Goal: Navigation & Orientation: Understand site structure

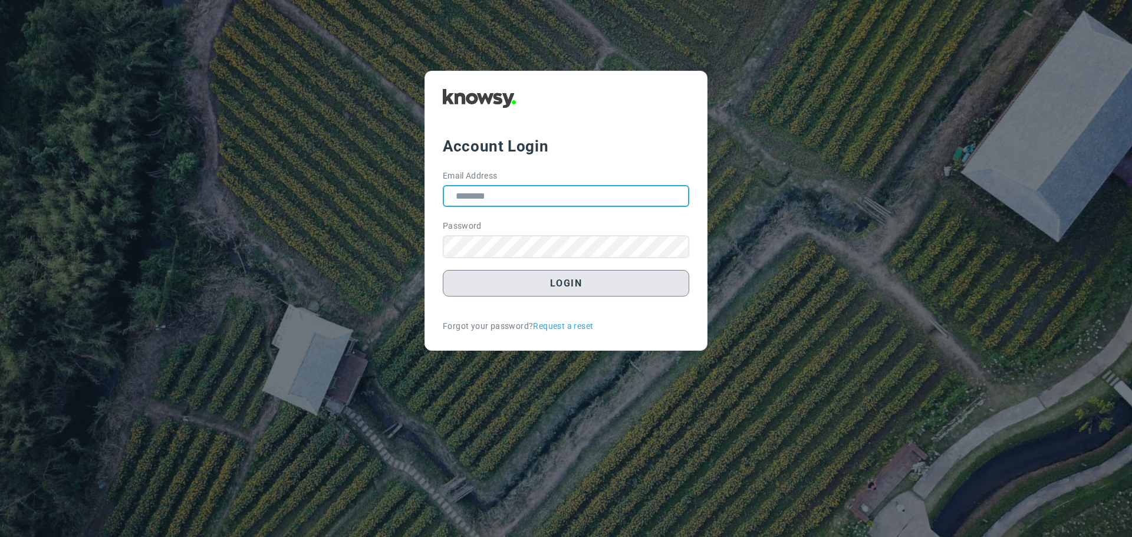
type input "**********"
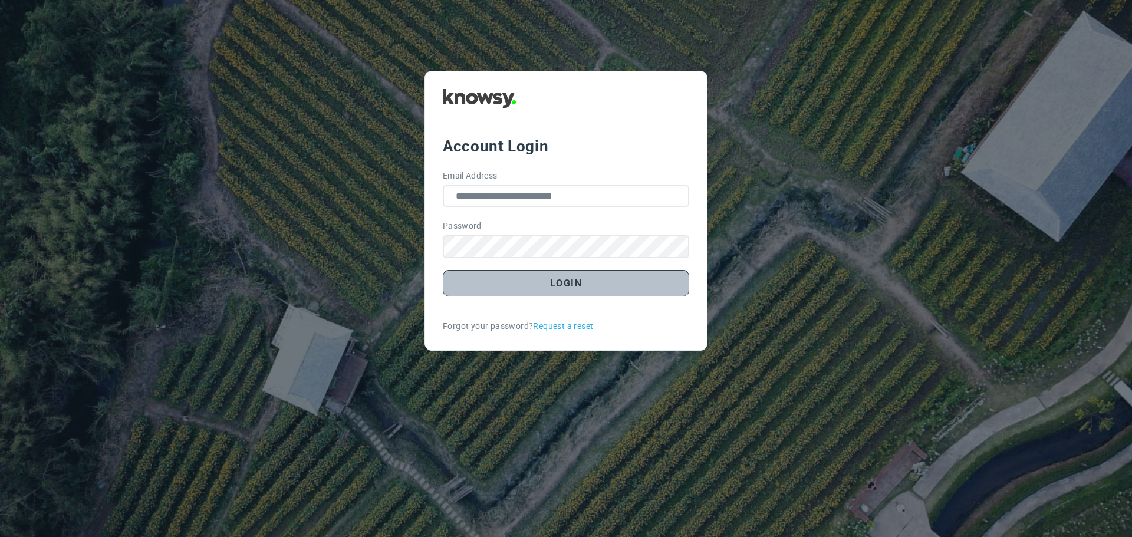
click at [571, 283] on button "Login" at bounding box center [566, 283] width 246 height 27
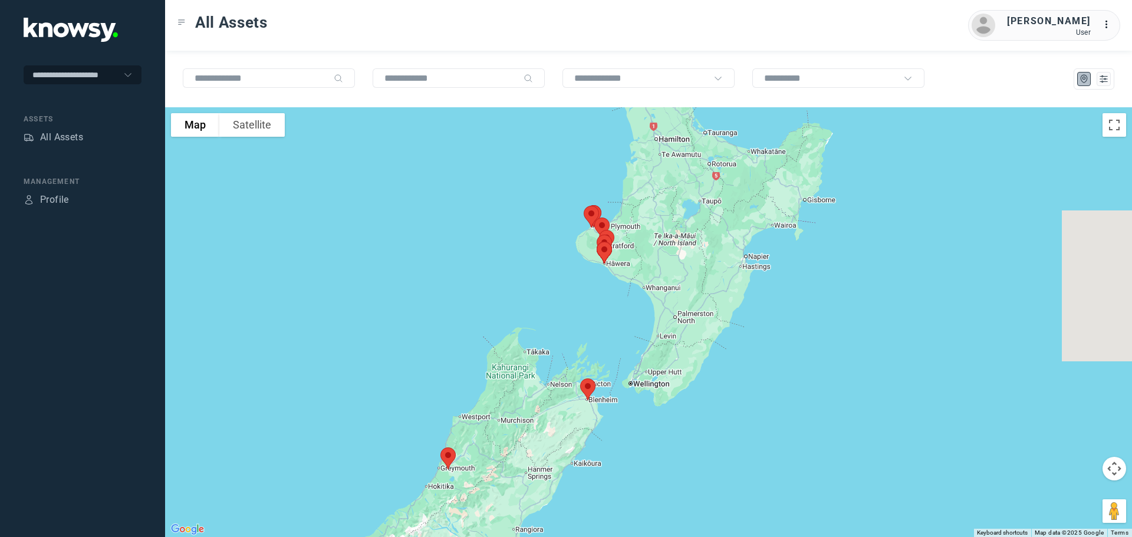
drag, startPoint x: 784, startPoint y: 229, endPoint x: 662, endPoint y: 256, distance: 125.4
click at [662, 256] on div at bounding box center [648, 322] width 967 height 430
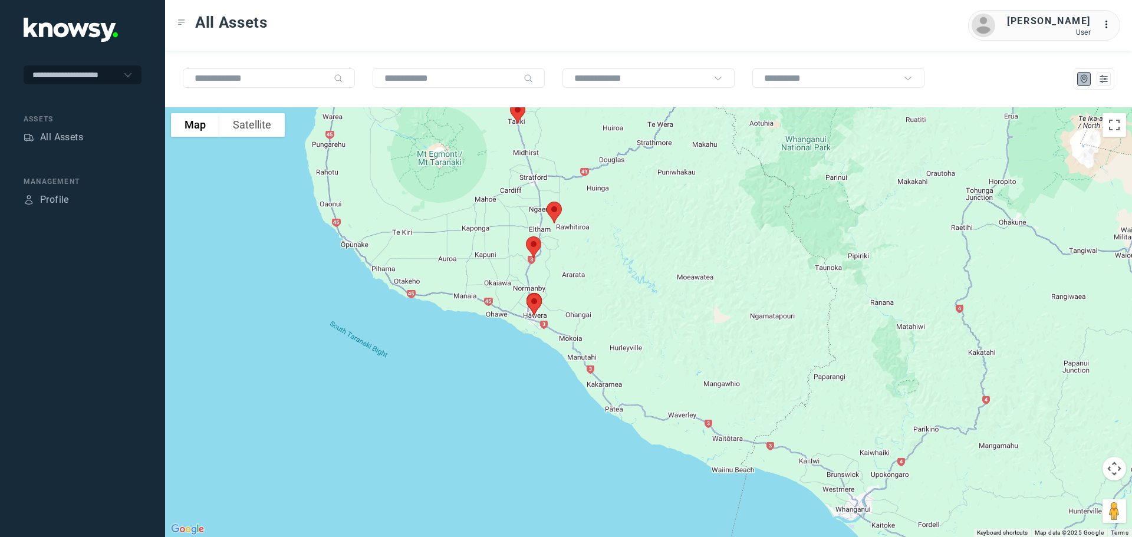
drag, startPoint x: 486, startPoint y: 240, endPoint x: 568, endPoint y: 291, distance: 95.8
click at [568, 291] on div at bounding box center [648, 322] width 967 height 430
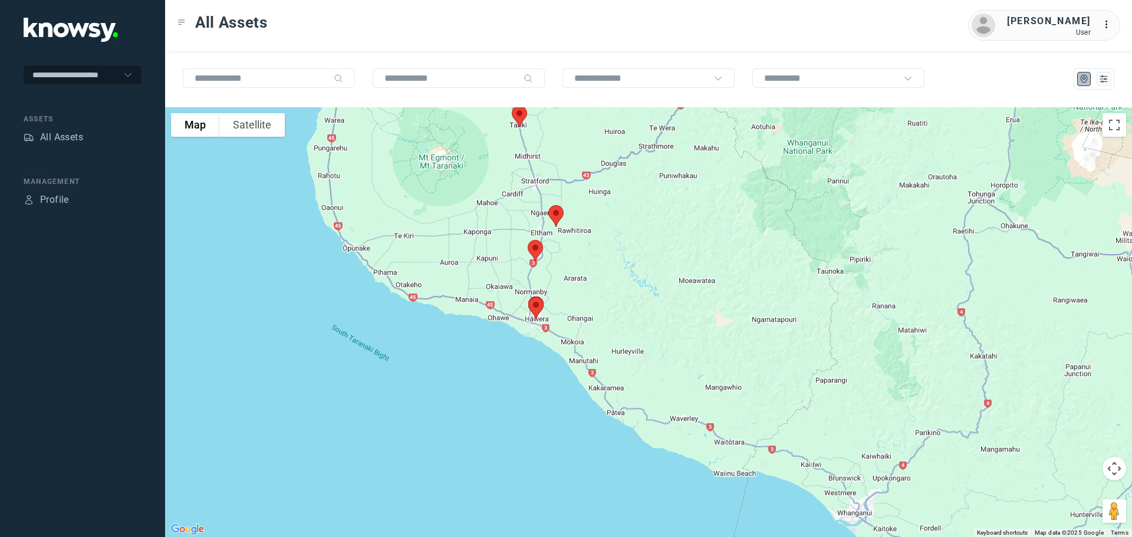
click at [531, 249] on img at bounding box center [535, 250] width 25 height 31
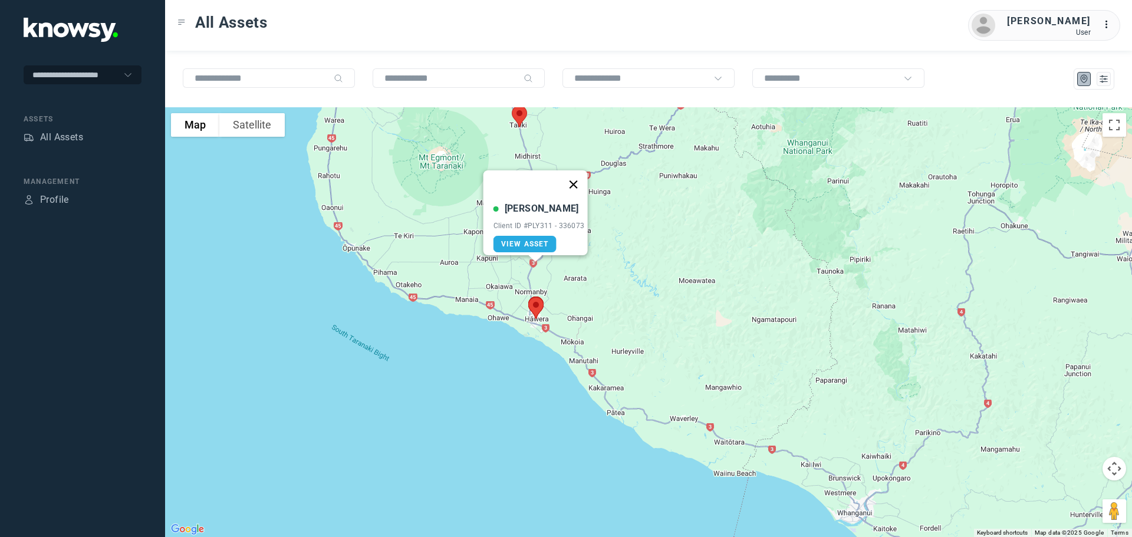
click at [577, 174] on button "Close" at bounding box center [573, 184] width 28 height 28
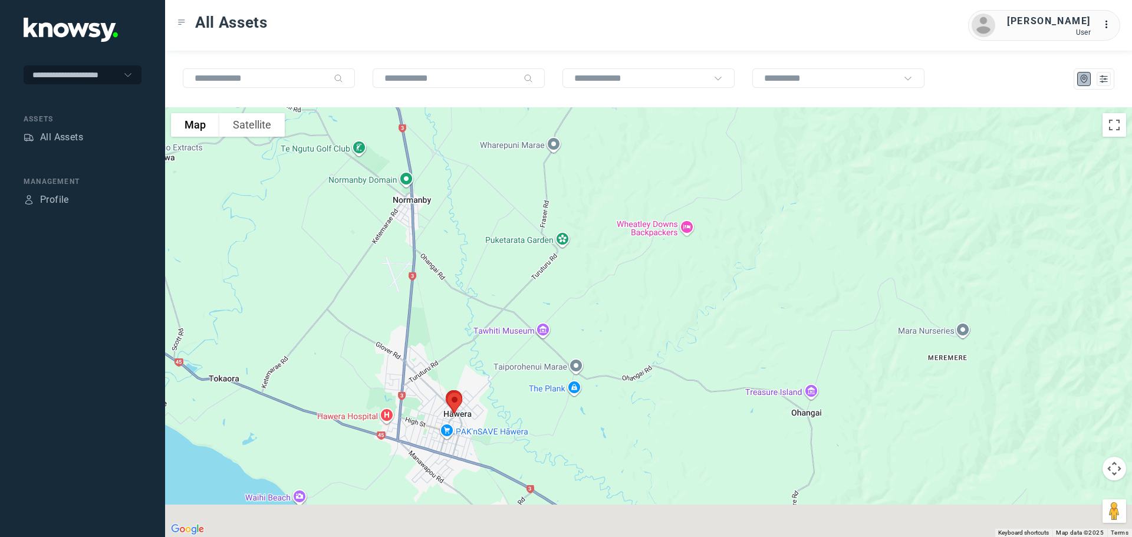
drag, startPoint x: 464, startPoint y: 272, endPoint x: 558, endPoint y: 62, distance: 229.8
click at [558, 62] on div "To navigate the map with touch gestures double-tap and hold your finger on the …" at bounding box center [648, 294] width 967 height 486
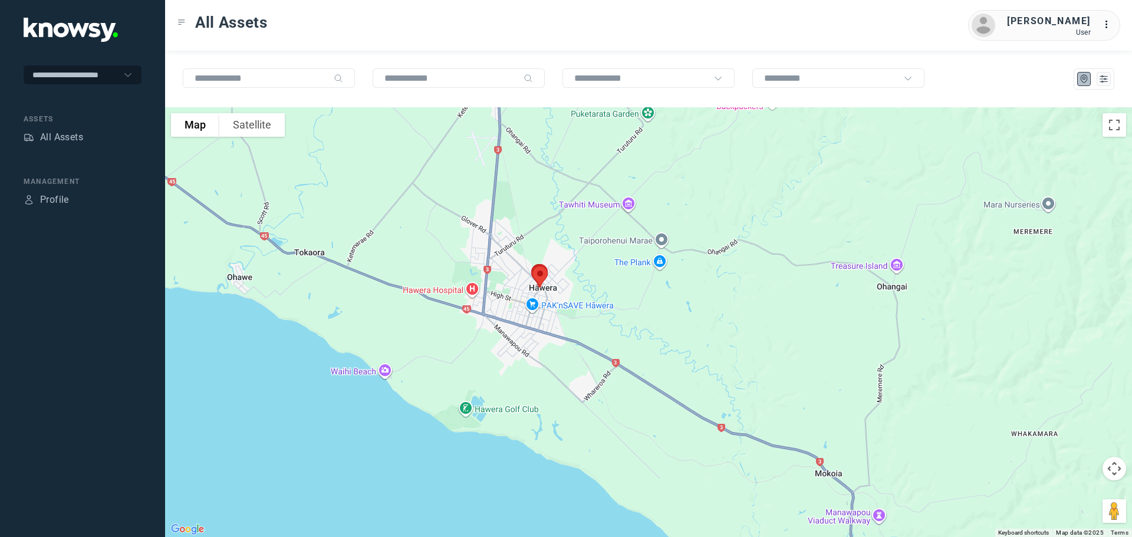
drag, startPoint x: 576, startPoint y: 290, endPoint x: 573, endPoint y: 212, distance: 78.4
click at [573, 212] on div at bounding box center [648, 322] width 967 height 430
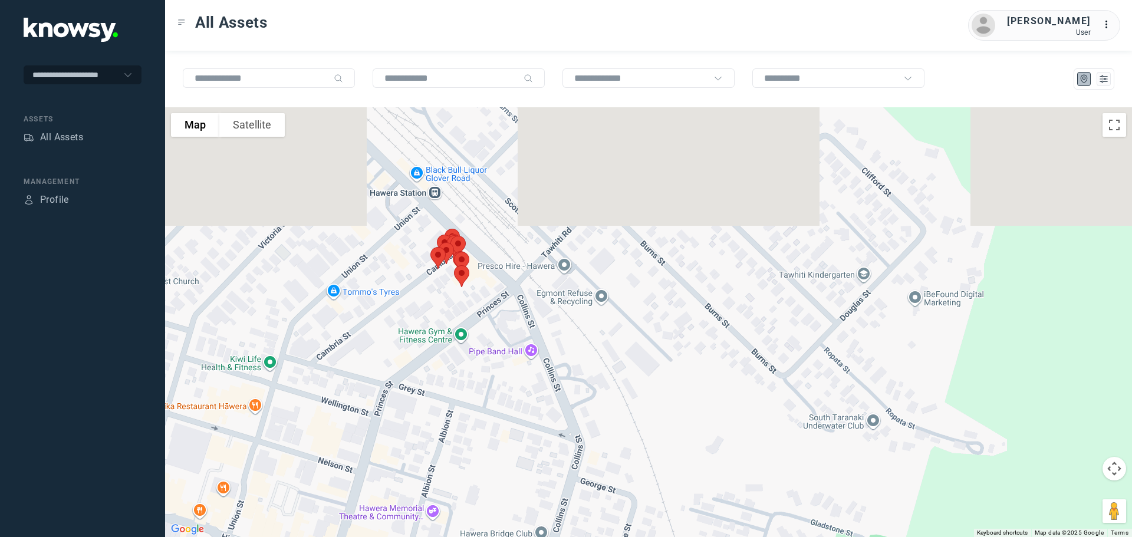
drag, startPoint x: 451, startPoint y: 180, endPoint x: 489, endPoint y: 353, distance: 177.5
click at [489, 353] on div at bounding box center [648, 322] width 967 height 430
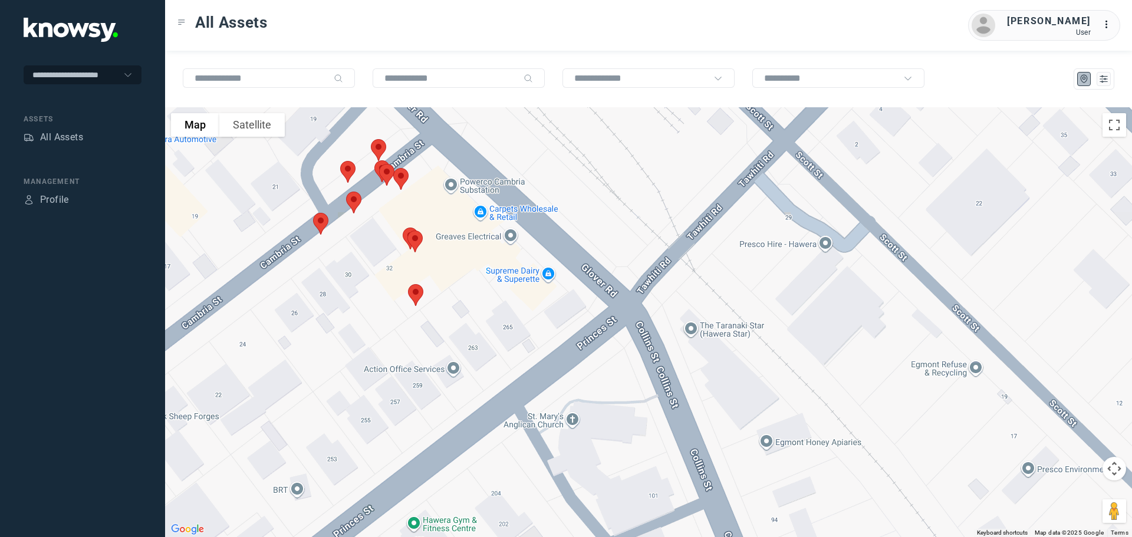
drag, startPoint x: 472, startPoint y: 200, endPoint x: 481, endPoint y: 240, distance: 41.0
click at [481, 240] on div at bounding box center [648, 322] width 967 height 430
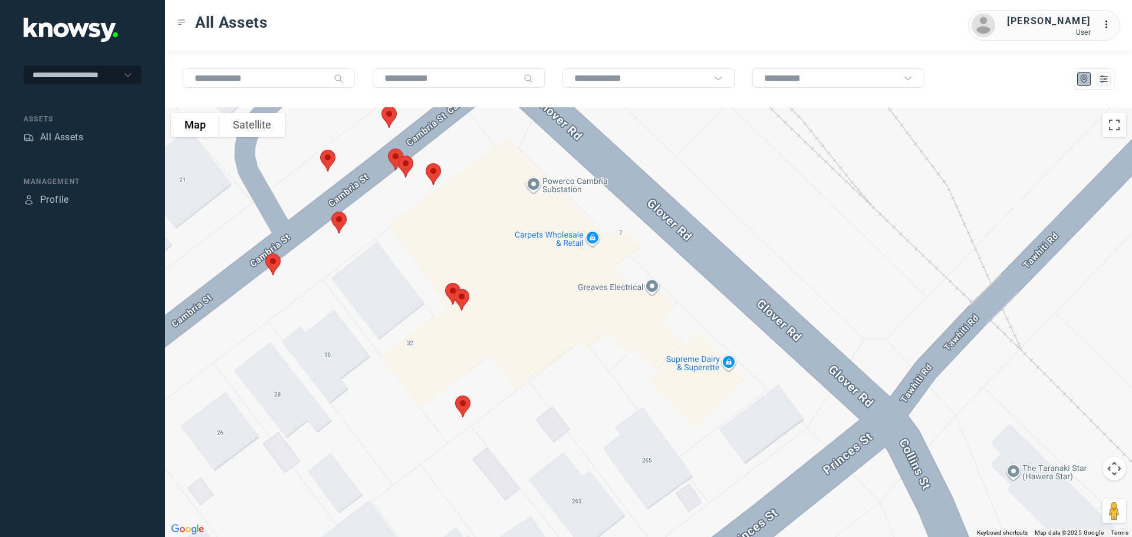
drag, startPoint x: 400, startPoint y: 210, endPoint x: 416, endPoint y: 261, distance: 53.5
click at [416, 263] on div at bounding box center [648, 322] width 967 height 430
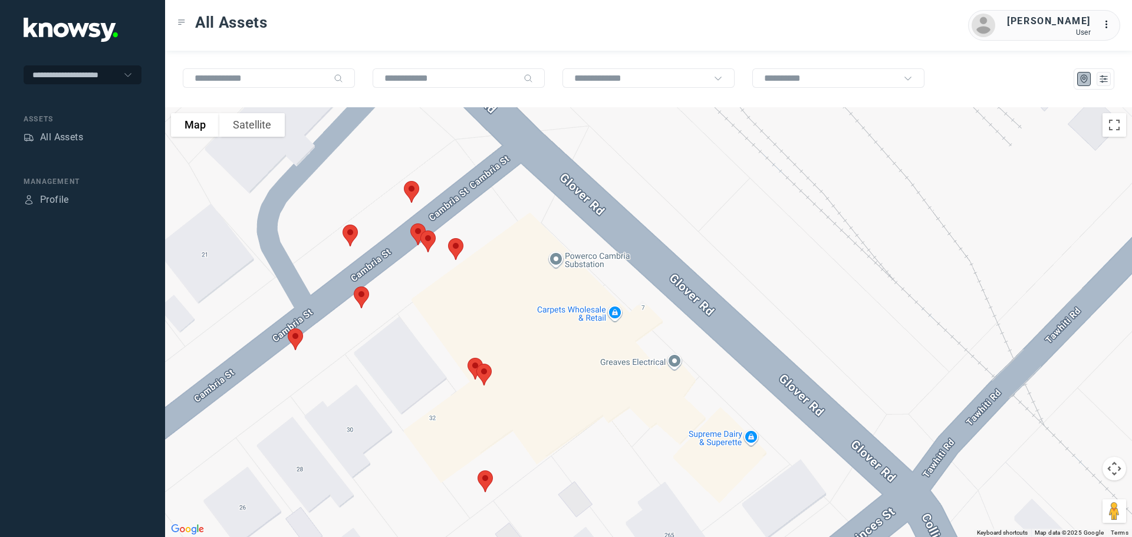
click at [412, 189] on img at bounding box center [411, 191] width 25 height 31
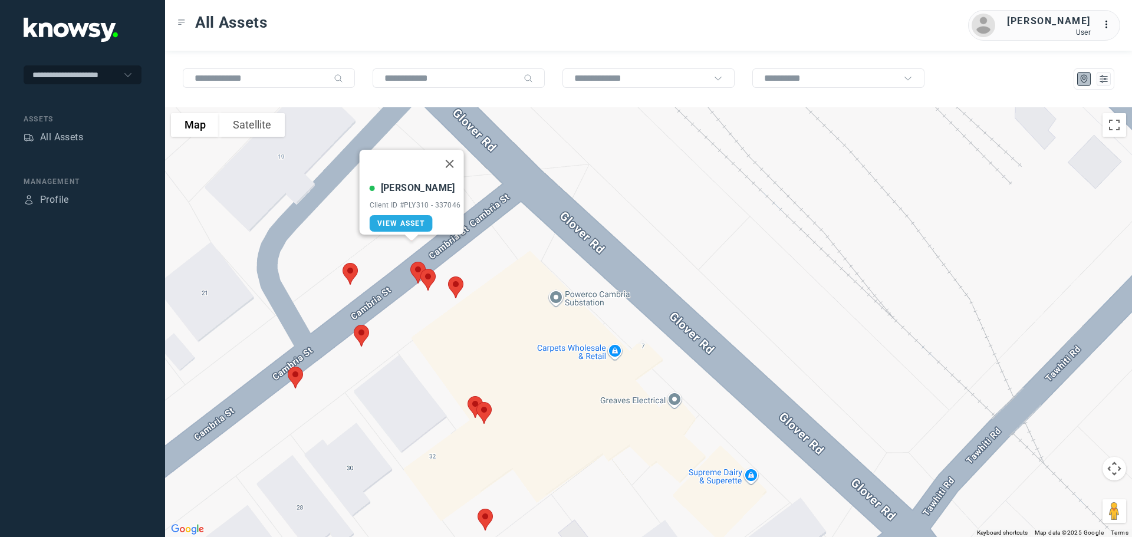
drag, startPoint x: 452, startPoint y: 159, endPoint x: 441, endPoint y: 167, distance: 13.9
click at [451, 159] on button "Close" at bounding box center [449, 164] width 28 height 28
click at [349, 270] on img at bounding box center [350, 273] width 25 height 31
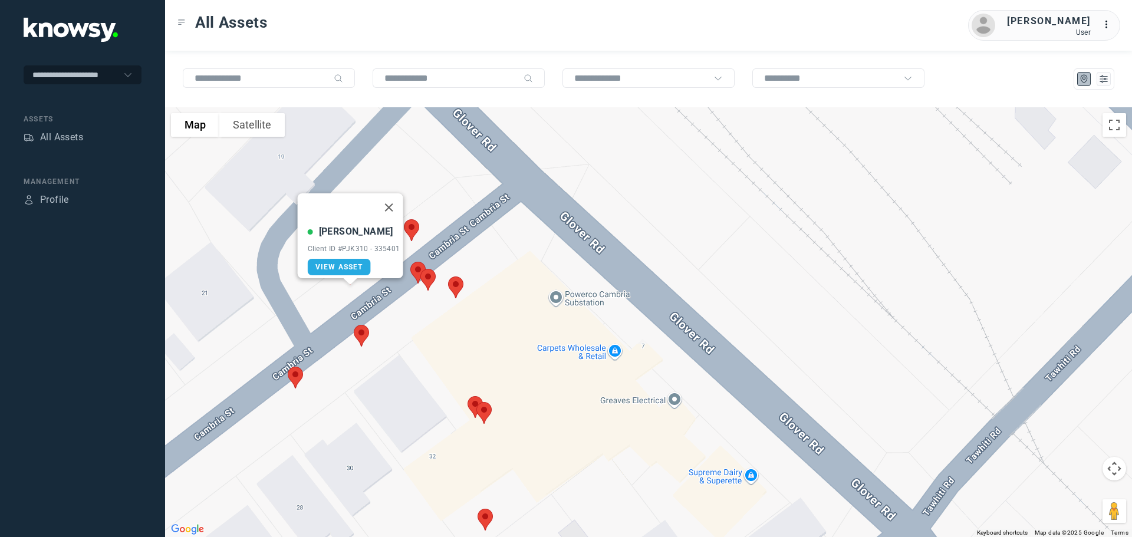
click at [397, 194] on button "Close" at bounding box center [388, 207] width 28 height 28
click at [415, 272] on img at bounding box center [417, 272] width 25 height 31
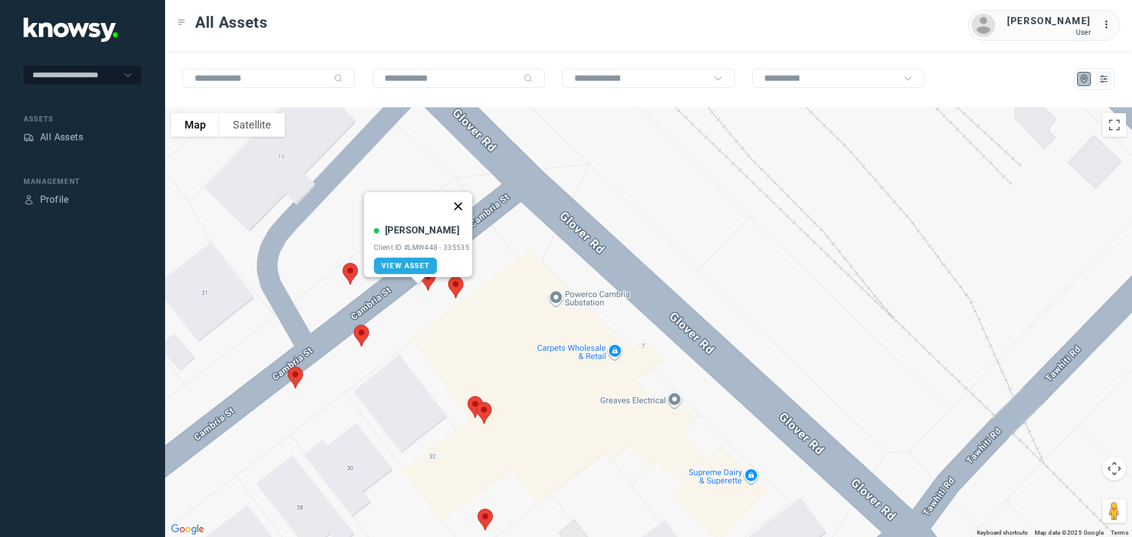
click at [463, 197] on button "Close" at bounding box center [458, 206] width 28 height 28
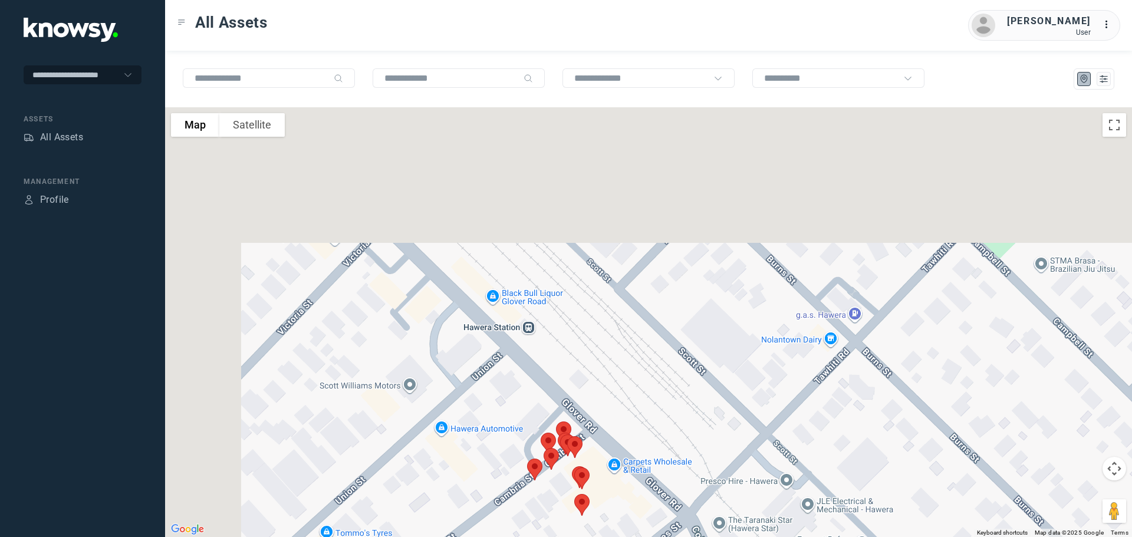
drag, startPoint x: 545, startPoint y: 197, endPoint x: 649, endPoint y: 409, distance: 236.7
click at [649, 409] on div at bounding box center [648, 322] width 967 height 430
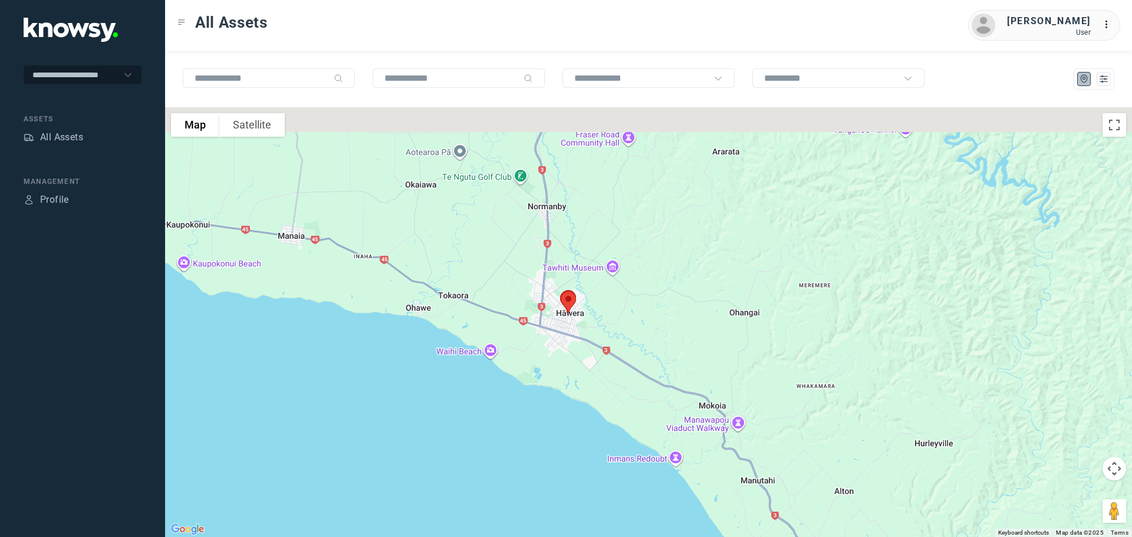
drag, startPoint x: 544, startPoint y: 193, endPoint x: 553, endPoint y: 339, distance: 146.4
click at [553, 339] on div at bounding box center [648, 322] width 967 height 430
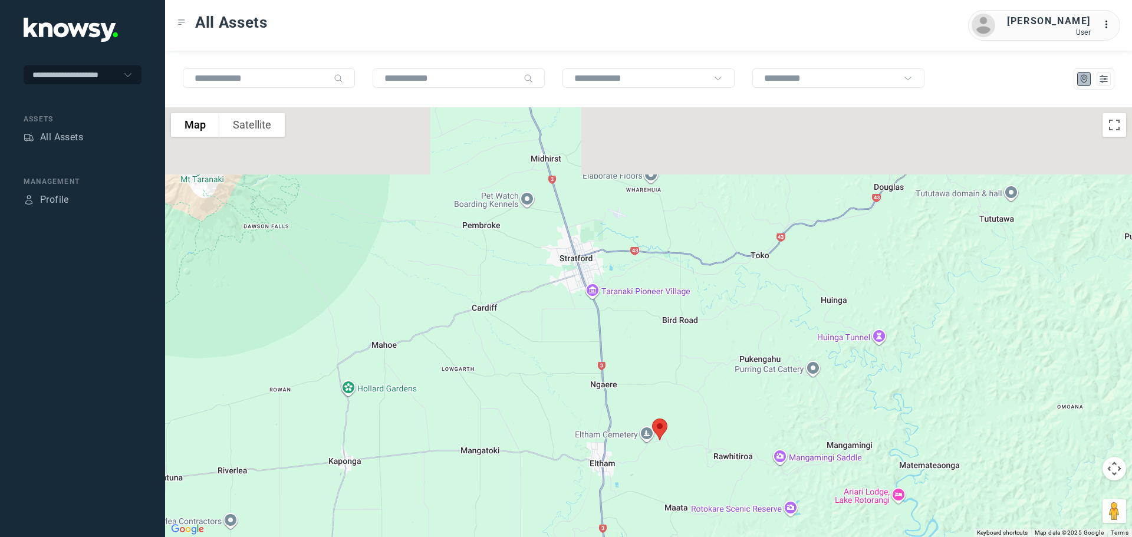
drag, startPoint x: 546, startPoint y: 346, endPoint x: 537, endPoint y: 402, distance: 56.7
click at [537, 402] on div at bounding box center [648, 322] width 967 height 430
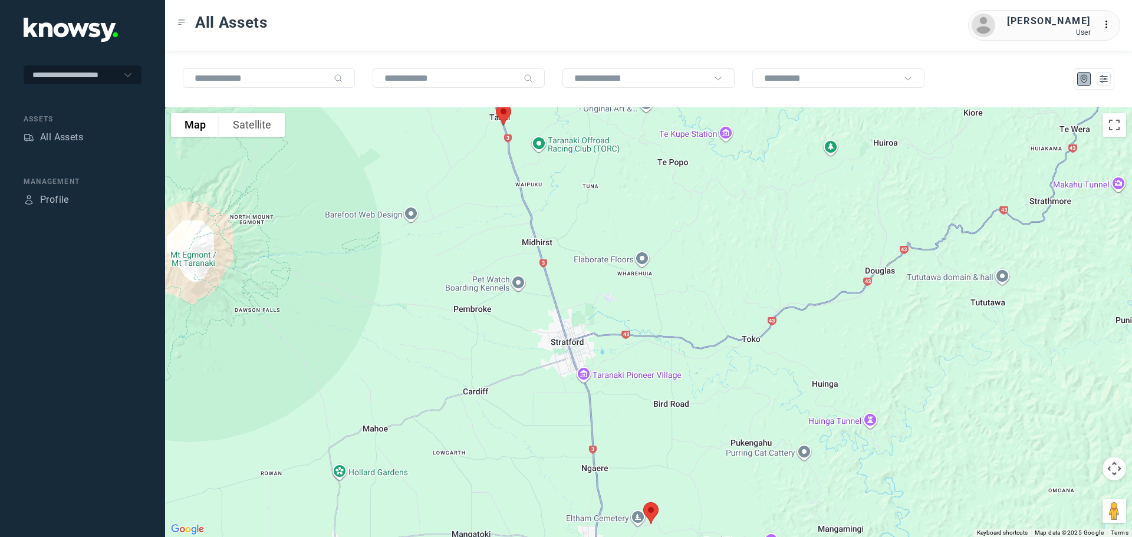
drag, startPoint x: 546, startPoint y: 309, endPoint x: 563, endPoint y: 408, distance: 100.6
click at [563, 408] on div at bounding box center [648, 322] width 967 height 430
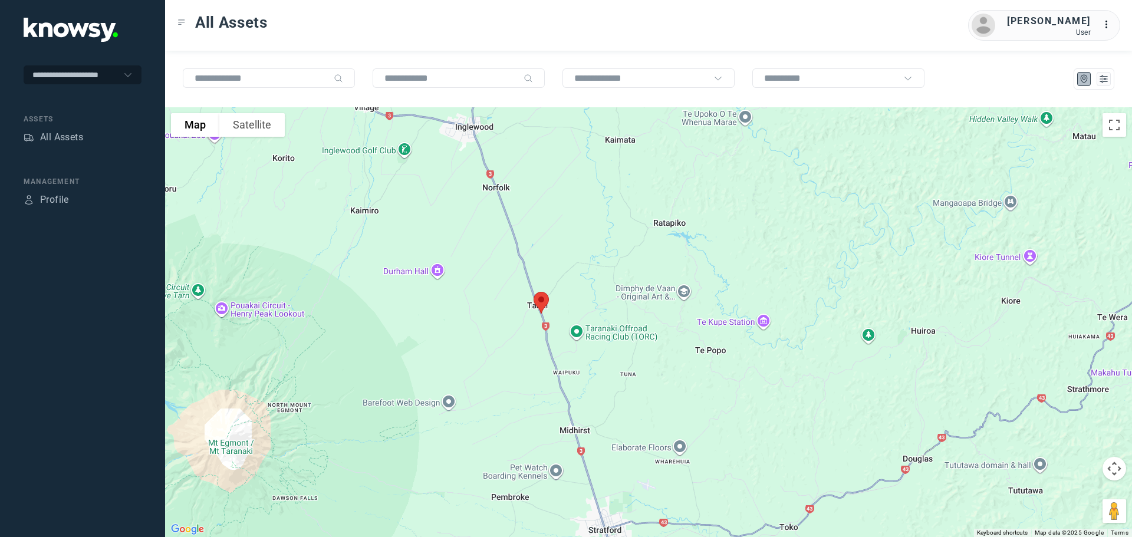
click at [542, 301] on img at bounding box center [541, 302] width 25 height 31
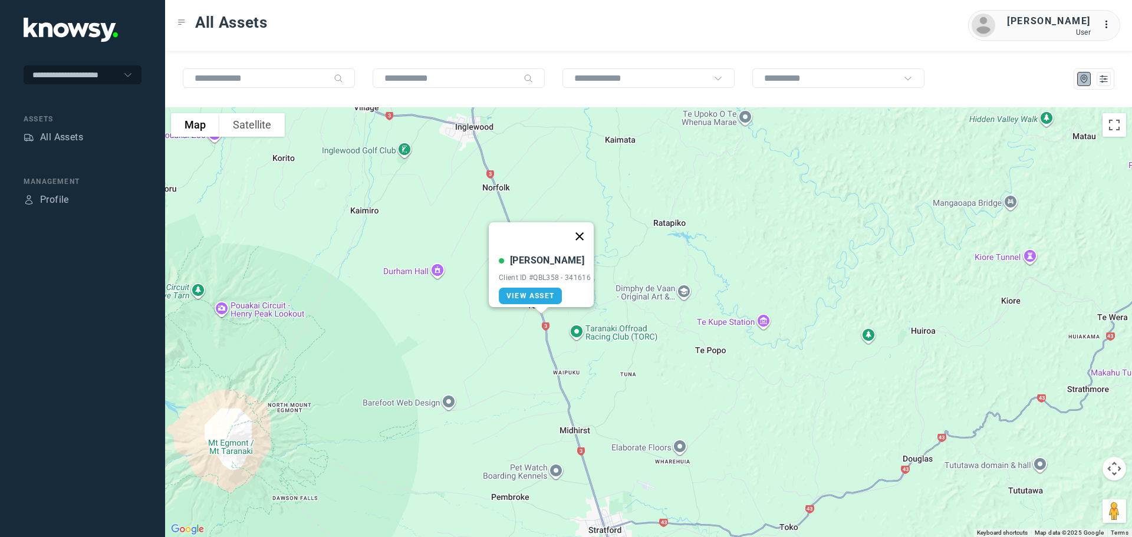
click at [585, 227] on button "Close" at bounding box center [579, 236] width 28 height 28
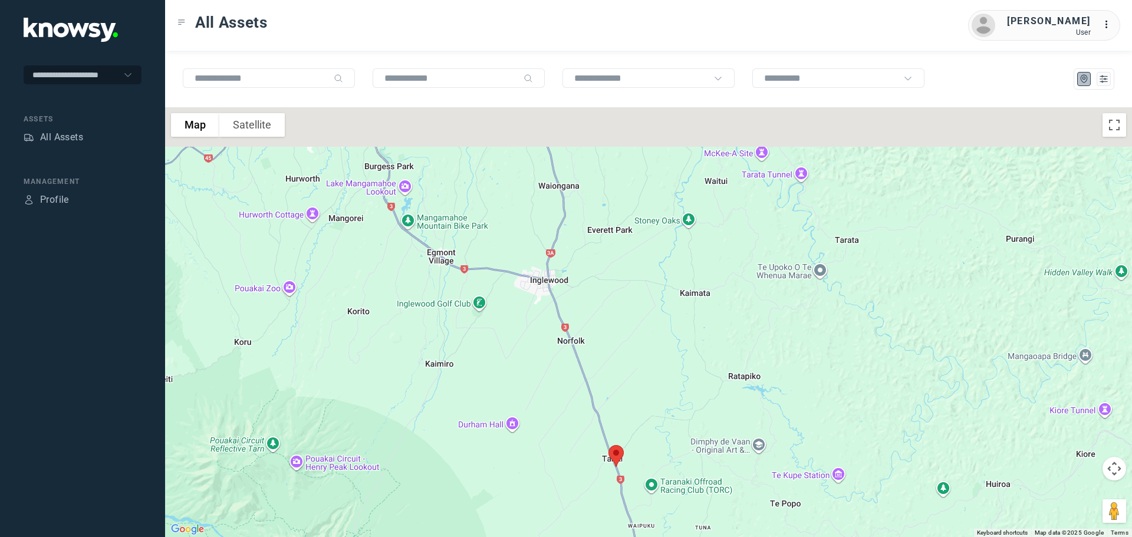
drag, startPoint x: 569, startPoint y: 328, endPoint x: 598, endPoint y: 396, distance: 73.4
click at [598, 396] on div at bounding box center [648, 322] width 967 height 430
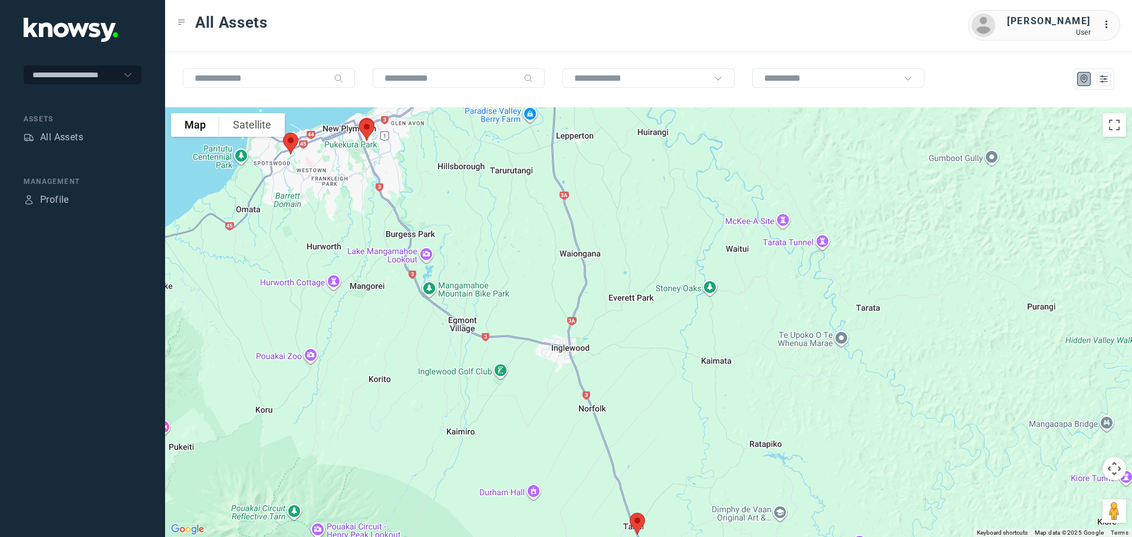
drag, startPoint x: 566, startPoint y: 314, endPoint x: 604, endPoint y: 516, distance: 205.6
click at [606, 520] on div at bounding box center [648, 322] width 967 height 430
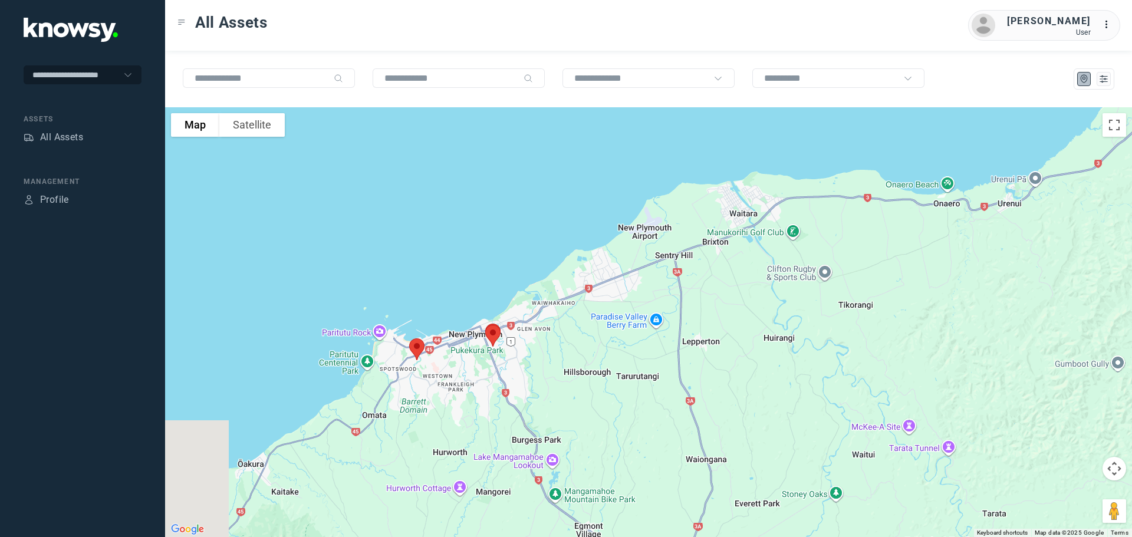
drag, startPoint x: 543, startPoint y: 450, endPoint x: 680, endPoint y: 327, distance: 183.6
click at [680, 327] on div at bounding box center [648, 322] width 967 height 430
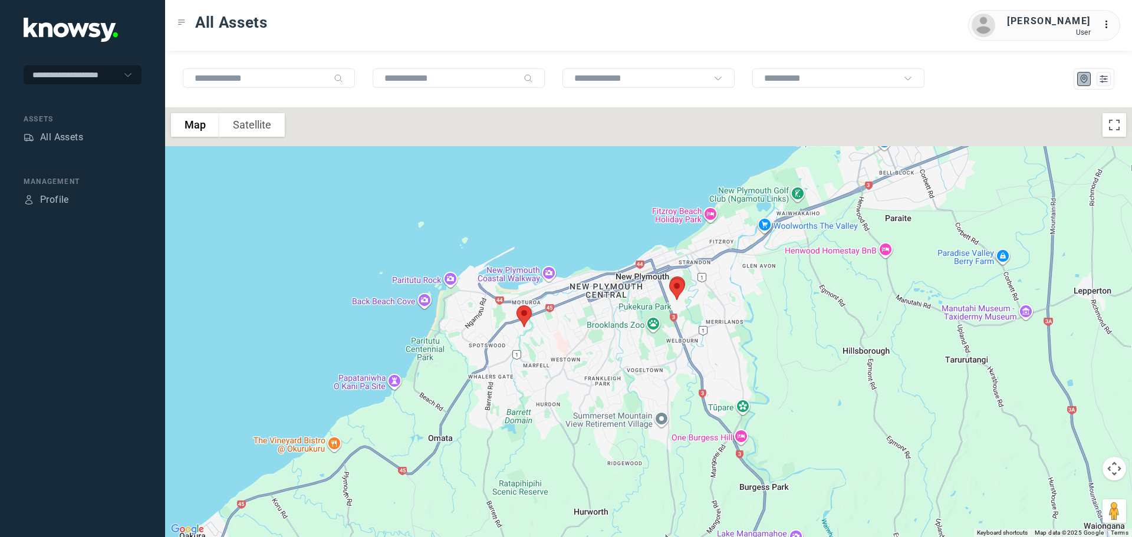
drag, startPoint x: 576, startPoint y: 320, endPoint x: 592, endPoint y: 357, distance: 40.6
click at [592, 357] on div at bounding box center [648, 322] width 967 height 430
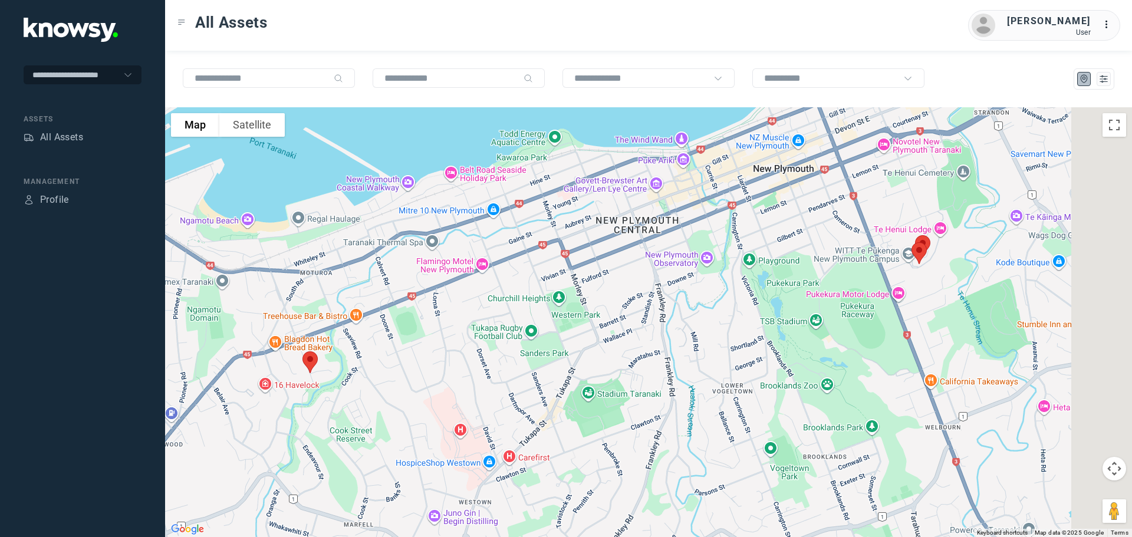
drag, startPoint x: 964, startPoint y: 316, endPoint x: 853, endPoint y: 309, distance: 111.0
click at [853, 309] on div at bounding box center [648, 322] width 967 height 430
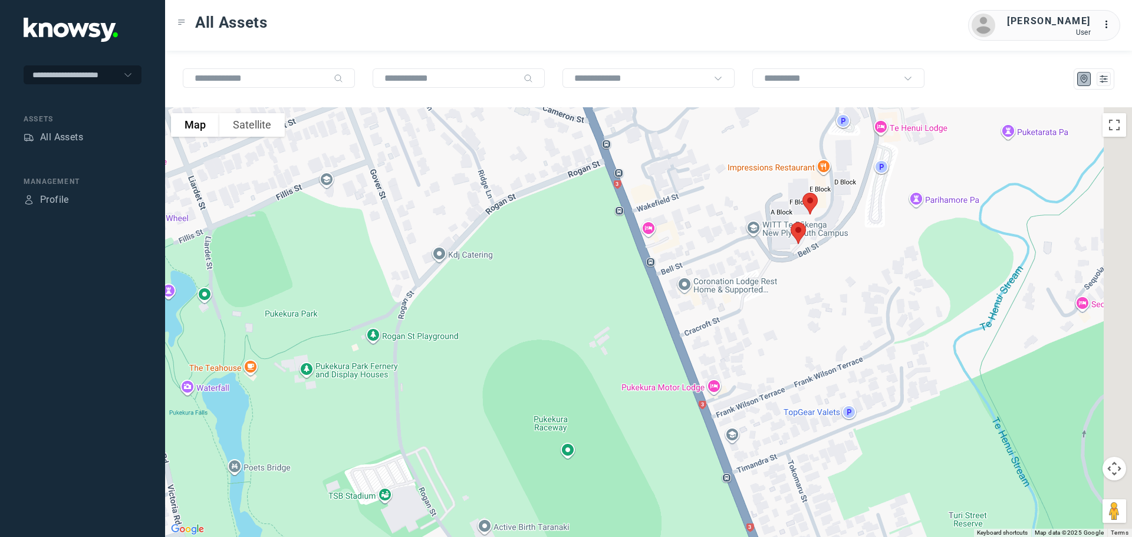
drag, startPoint x: 837, startPoint y: 219, endPoint x: 788, endPoint y: 256, distance: 61.8
click at [794, 282] on div at bounding box center [648, 322] width 967 height 430
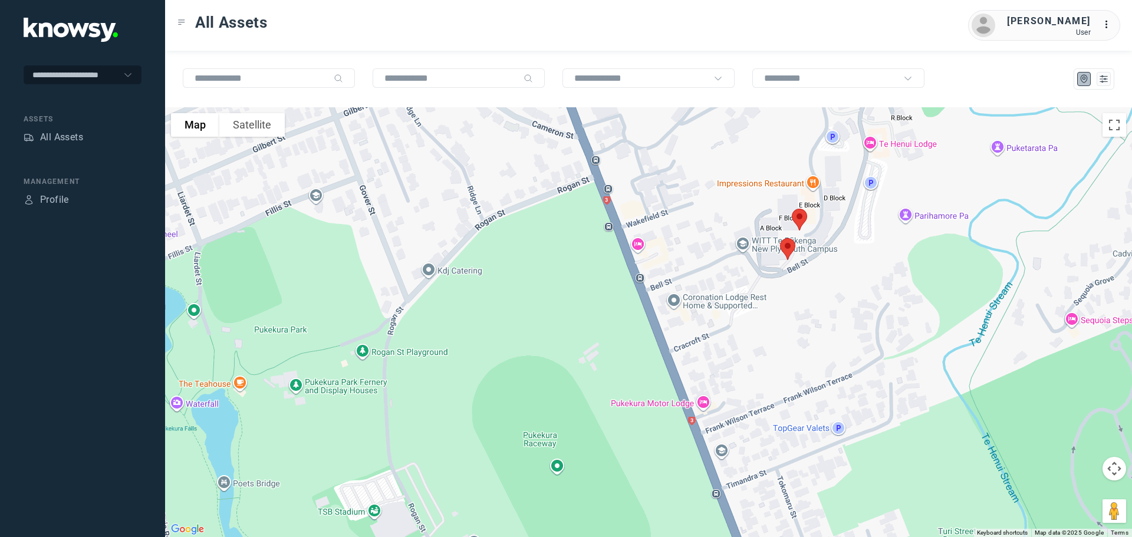
click at [786, 242] on img at bounding box center [787, 248] width 25 height 31
click at [835, 172] on button "Close" at bounding box center [827, 183] width 28 height 28
click at [800, 217] on img at bounding box center [799, 219] width 25 height 31
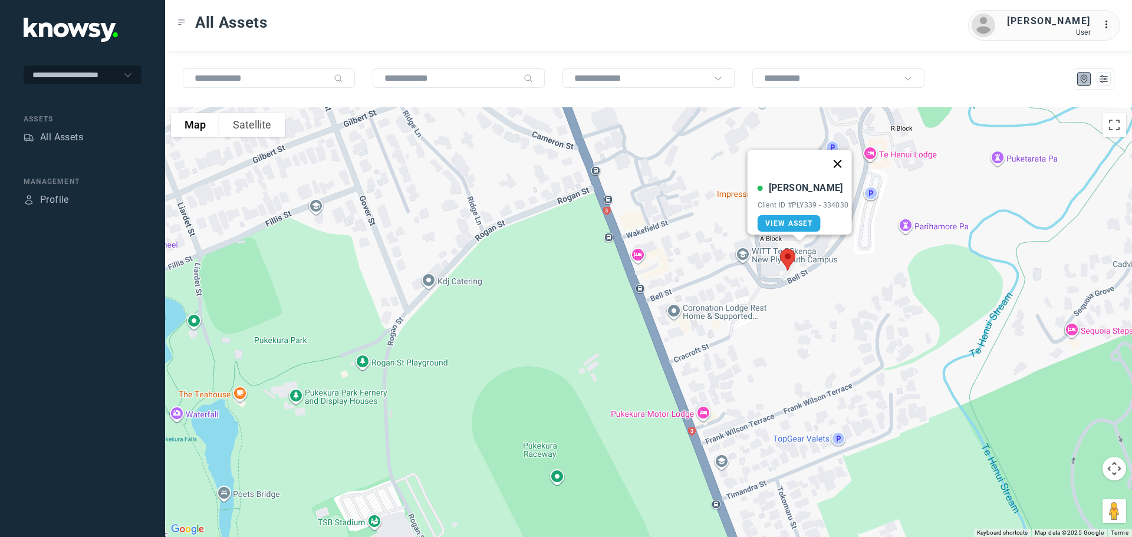
click at [843, 157] on button "Close" at bounding box center [837, 164] width 28 height 28
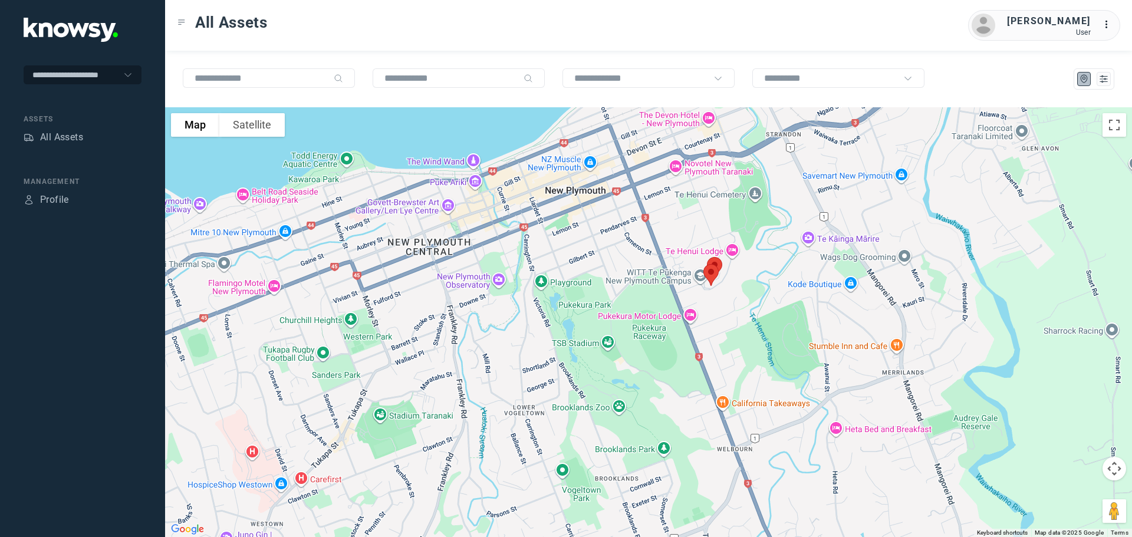
drag, startPoint x: 402, startPoint y: 266, endPoint x: 588, endPoint y: 265, distance: 186.3
click at [588, 265] on div at bounding box center [648, 322] width 967 height 430
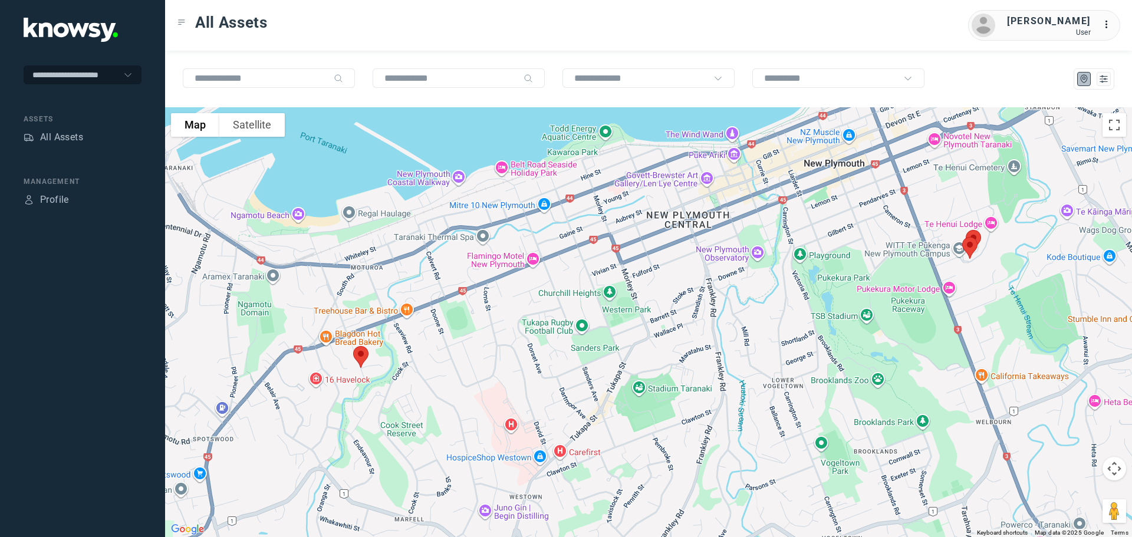
drag, startPoint x: 431, startPoint y: 262, endPoint x: 511, endPoint y: 226, distance: 87.3
click at [511, 226] on div at bounding box center [648, 322] width 967 height 430
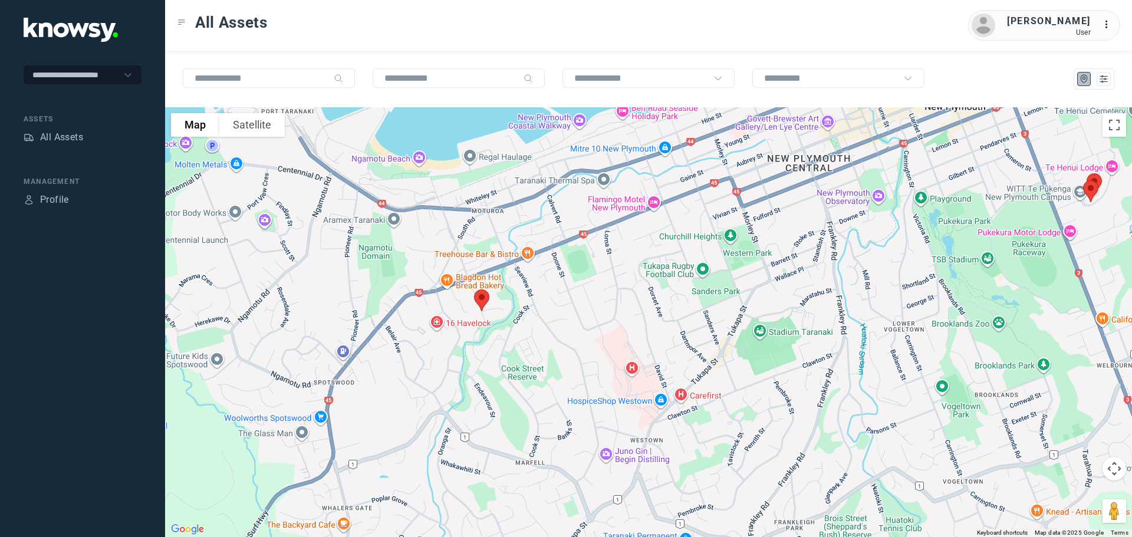
click at [484, 296] on img at bounding box center [481, 300] width 25 height 31
click at [528, 226] on button "Close" at bounding box center [521, 234] width 28 height 28
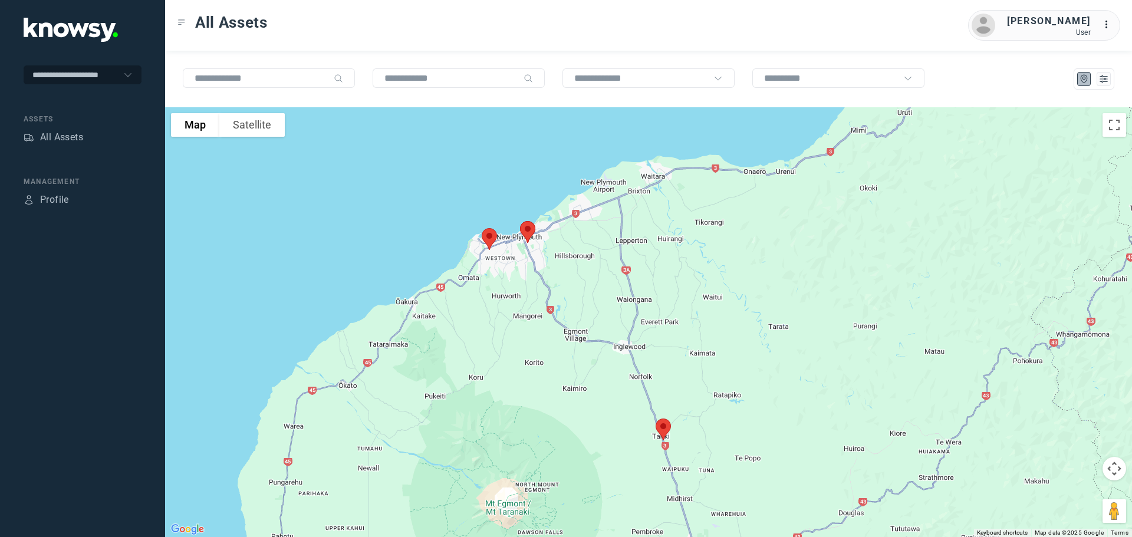
drag, startPoint x: 724, startPoint y: 440, endPoint x: 686, endPoint y: 361, distance: 87.8
click at [686, 361] on div at bounding box center [648, 322] width 967 height 430
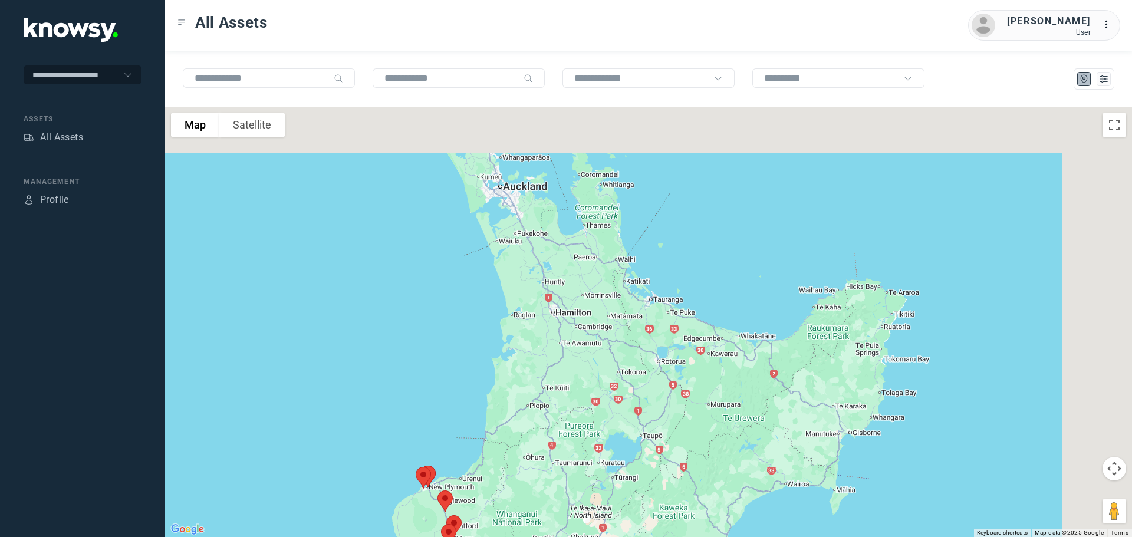
drag, startPoint x: 779, startPoint y: 242, endPoint x: 473, endPoint y: 409, distance: 348.2
click at [473, 409] on div at bounding box center [648, 322] width 967 height 430
